Goal: Complete application form

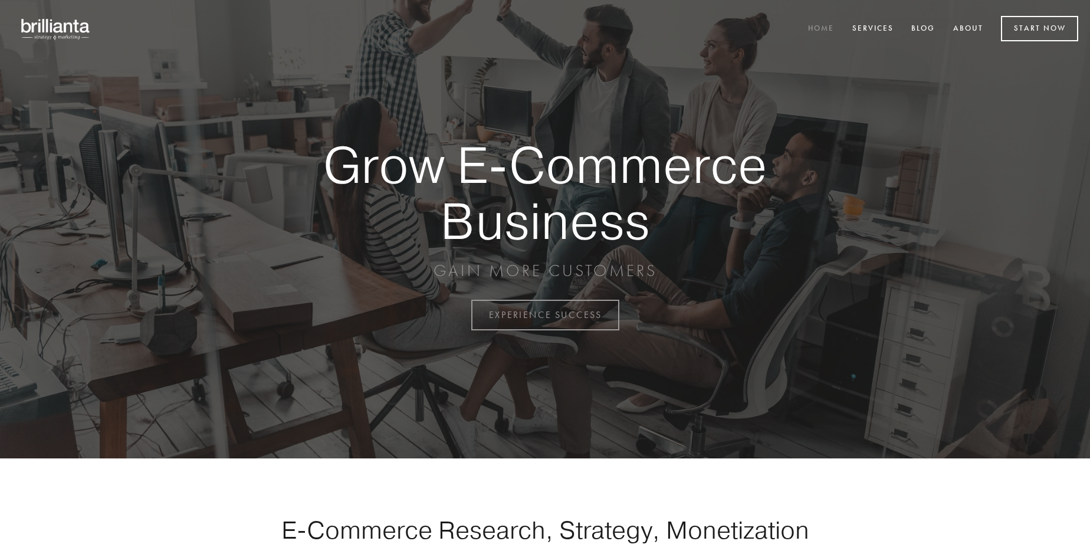
scroll to position [3092, 0]
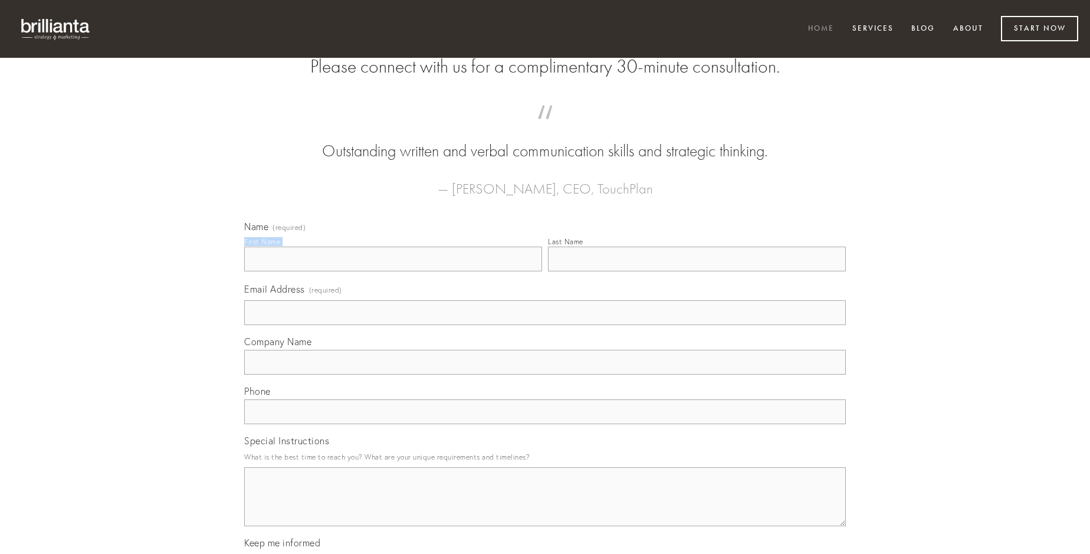
type input "[PERSON_NAME]"
click at [697, 271] on input "Last Name" at bounding box center [697, 259] width 298 height 25
type input "[PERSON_NAME]"
click at [545, 325] on input "Email Address (required)" at bounding box center [545, 312] width 602 height 25
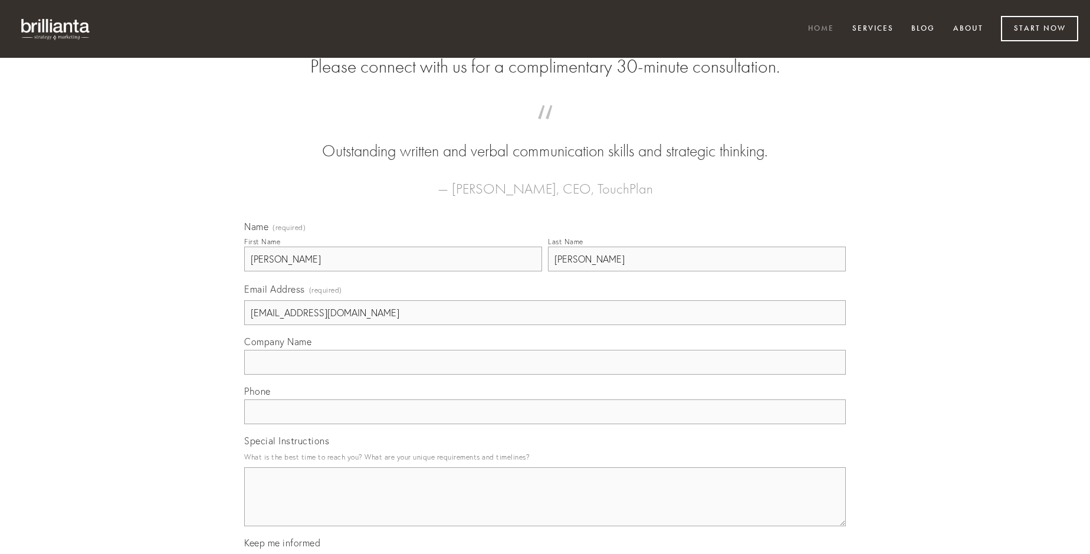
type input "[EMAIL_ADDRESS][DOMAIN_NAME]"
click at [545, 375] on input "Company Name" at bounding box center [545, 362] width 602 height 25
type input "concido"
click at [545, 424] on input "text" at bounding box center [545, 411] width 602 height 25
click at [545, 507] on textarea "Special Instructions" at bounding box center [545, 496] width 602 height 59
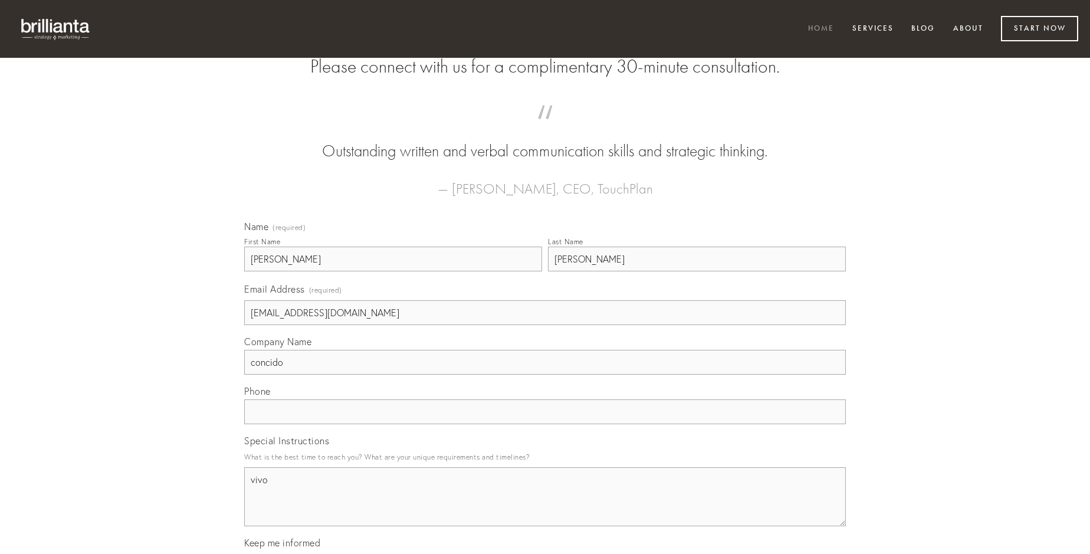
type textarea "vivo"
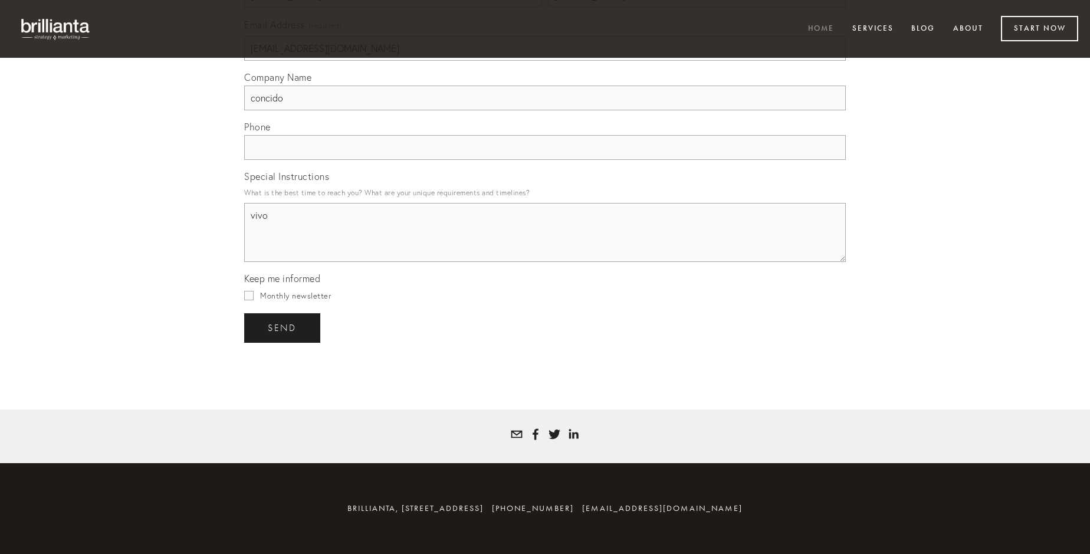
click at [283, 327] on span "send" at bounding box center [282, 328] width 29 height 11
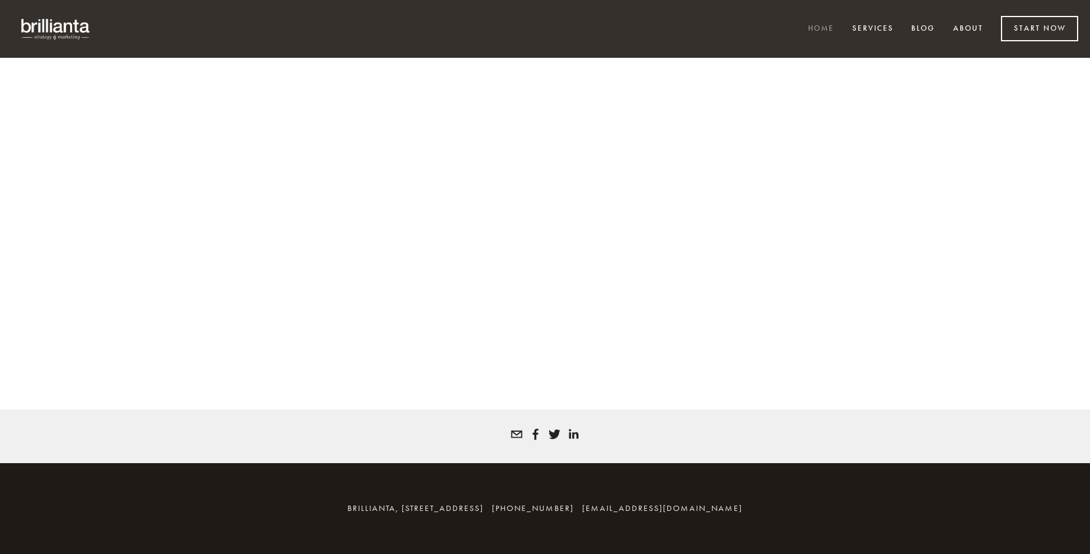
scroll to position [3077, 0]
